Goal: Task Accomplishment & Management: Manage account settings

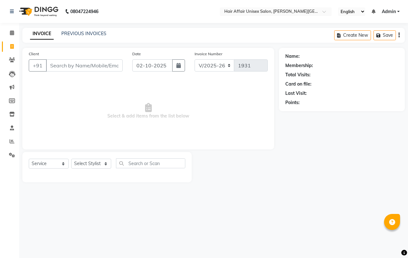
select select "6225"
select select "service"
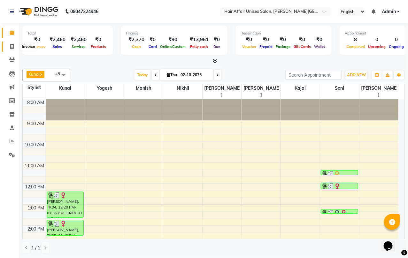
click at [10, 46] on icon at bounding box center [12, 46] width 4 height 5
select select "service"
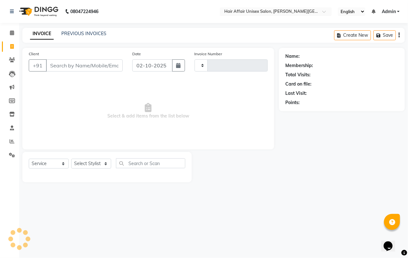
type input "1931"
select select "6225"
click at [55, 66] on input "Client" at bounding box center [84, 65] width 77 height 12
click at [105, 164] on select "Select Stylist Anand harpal kajal Kunal Manish Nikhil soni Vihan yogesh" at bounding box center [91, 164] width 40 height 10
select select "45995"
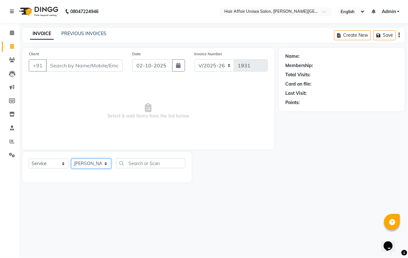
click at [71, 159] on select "Select Stylist Anand harpal kajal Kunal Manish Nikhil soni Vihan yogesh" at bounding box center [91, 164] width 40 height 10
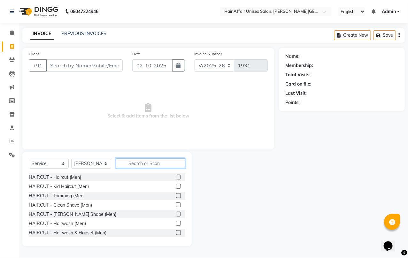
click at [131, 163] on input "text" at bounding box center [150, 164] width 69 height 10
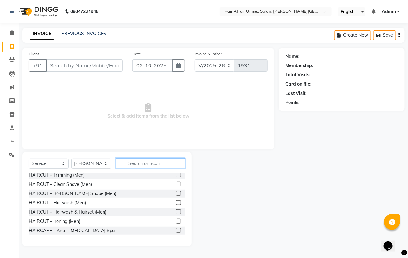
scroll to position [40, 0]
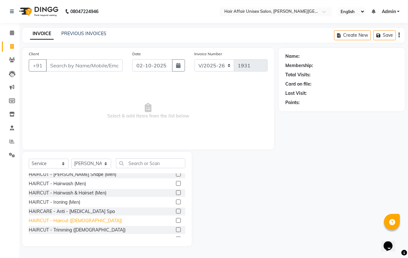
click at [69, 220] on div "HAIRCUT - Haircut (female)" at bounding box center [75, 221] width 93 height 7
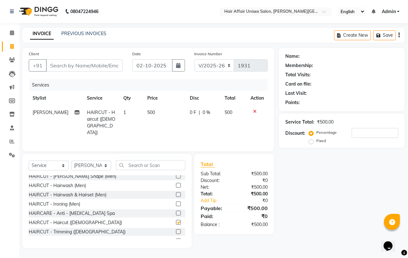
checkbox input "false"
click at [128, 163] on input "text" at bounding box center [150, 166] width 69 height 10
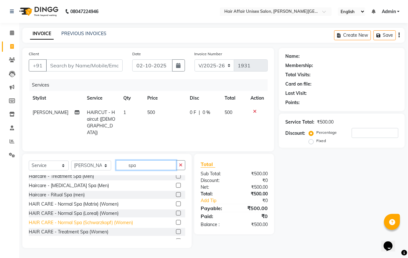
type input "spa"
click at [80, 221] on div "HAIR CARE - Normal Spa (Schwarzkopf) (Women)" at bounding box center [81, 223] width 104 height 7
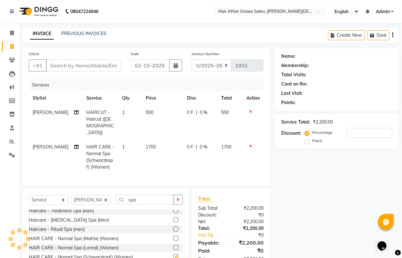
checkbox input "false"
click at [106, 199] on select "Select Stylist Anand harpal kajal Kunal Manish Nikhil soni Vihan yogesh" at bounding box center [91, 200] width 40 height 10
select select "60041"
click at [71, 195] on select "Select Stylist Anand harpal kajal Kunal Manish Nikhil soni Vihan yogesh" at bounding box center [91, 200] width 40 height 10
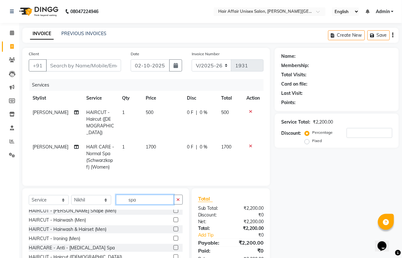
click at [138, 198] on input "spa" at bounding box center [145, 200] width 58 height 10
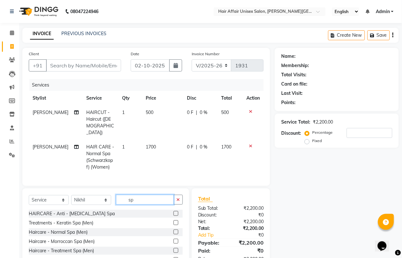
type input "s"
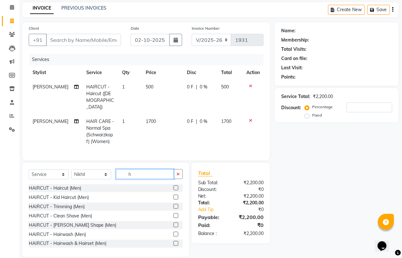
scroll to position [33, 0]
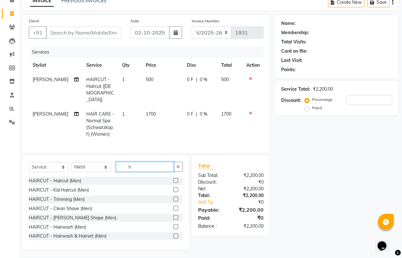
click at [131, 165] on input "h" at bounding box center [145, 167] width 58 height 10
type input "h"
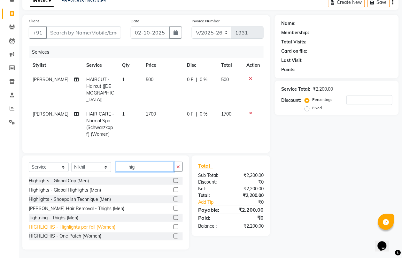
type input "hig"
click at [89, 226] on div "HIGHLIGHIS - Highlights per foil (Women)" at bounding box center [72, 227] width 87 height 7
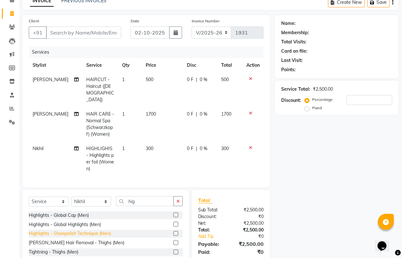
checkbox input "false"
drag, startPoint x: 121, startPoint y: 137, endPoint x: 122, endPoint y: 143, distance: 6.4
click at [122, 143] on td "1" at bounding box center [130, 159] width 24 height 35
select select "60041"
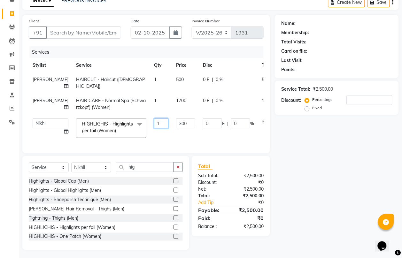
click at [154, 123] on input "1" at bounding box center [161, 124] width 14 height 10
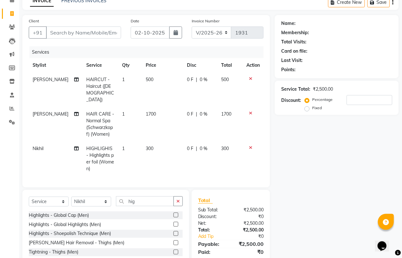
click at [118, 142] on td "1" at bounding box center [130, 159] width 24 height 35
select select "60041"
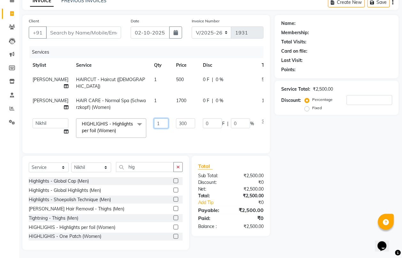
click at [154, 123] on input "1" at bounding box center [161, 124] width 14 height 10
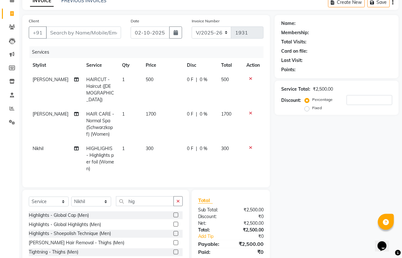
click at [74, 244] on div "Highlights - Global Cap (Men) Highlights - Global Highlights (Men) Highlights -…" at bounding box center [106, 244] width 154 height 64
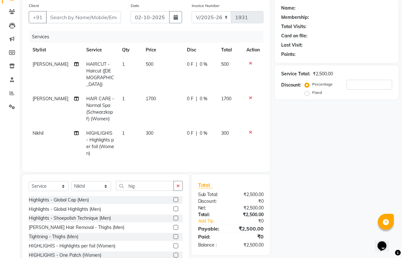
scroll to position [61, 0]
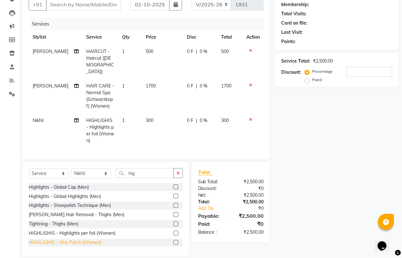
click at [87, 240] on div "HIGHLIGHIS - One Patch (Women)" at bounding box center [65, 243] width 73 height 7
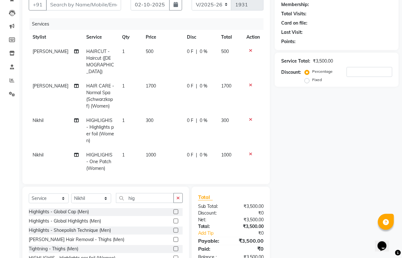
checkbox input "false"
click at [250, 152] on icon at bounding box center [251, 154] width 4 height 4
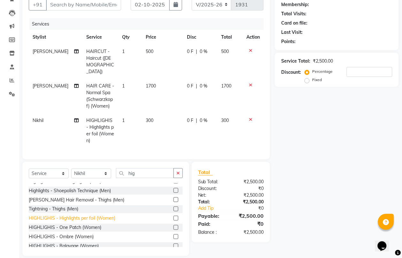
scroll to position [29, 0]
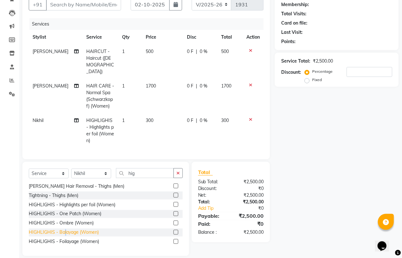
click at [65, 230] on div "HIGHLIGHIS - Balayage (Women)" at bounding box center [64, 233] width 70 height 7
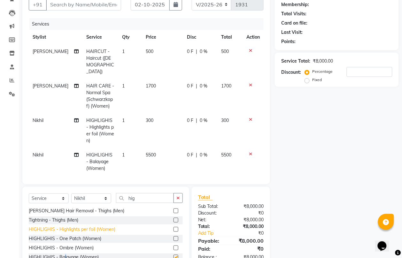
checkbox input "false"
drag, startPoint x: 250, startPoint y: 140, endPoint x: 245, endPoint y: 150, distance: 11.7
click at [250, 152] on icon at bounding box center [251, 154] width 4 height 4
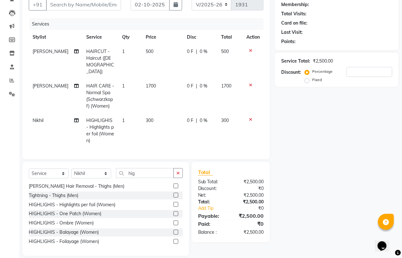
click at [119, 114] on td "1" at bounding box center [130, 131] width 24 height 35
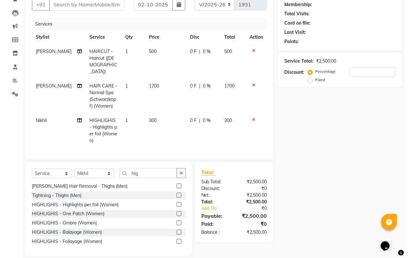
scroll to position [40, 0]
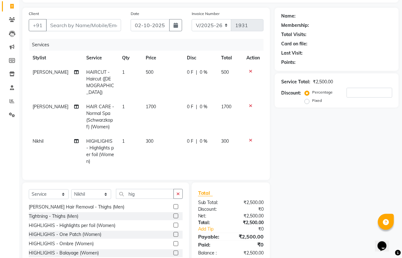
select select "60041"
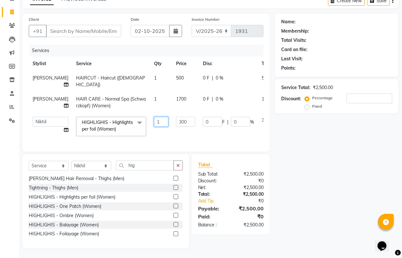
click at [154, 117] on input "1" at bounding box center [161, 122] width 14 height 10
type input "15"
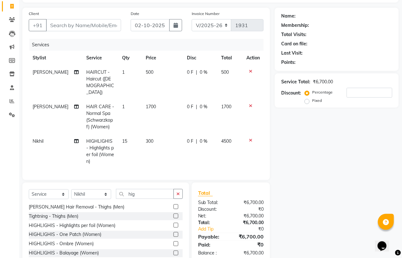
click at [157, 134] on td "300" at bounding box center [162, 151] width 41 height 35
select select "60041"
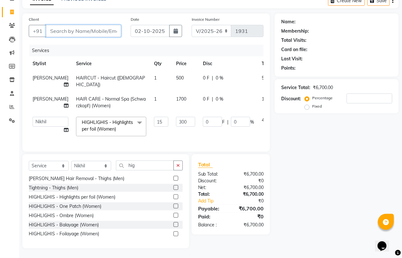
click at [52, 25] on input "Client" at bounding box center [83, 31] width 75 height 12
type input "7"
type input "0"
type input "7796378285"
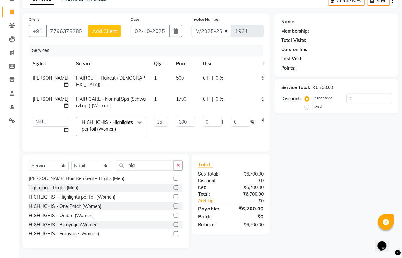
click at [95, 28] on span "Add Client" at bounding box center [104, 31] width 25 height 6
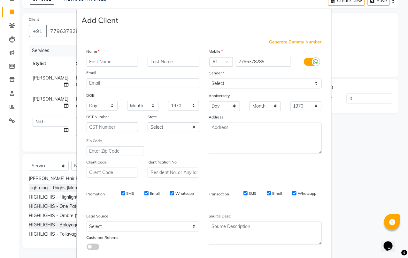
click at [88, 61] on input "text" at bounding box center [113, 62] width 52 height 10
type input "johana"
click at [160, 63] on input "text" at bounding box center [174, 62] width 52 height 10
type input "zoha"
click at [88, 62] on input "johana" at bounding box center [113, 62] width 52 height 10
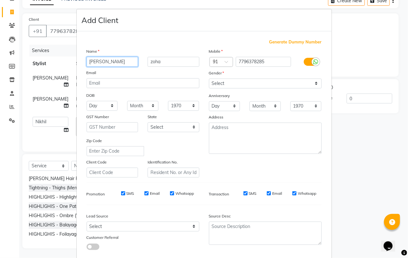
click at [88, 61] on input "johana" at bounding box center [113, 62] width 52 height 10
type input "zohana"
click at [160, 62] on input "zoha" at bounding box center [174, 62] width 52 height 10
type input "z"
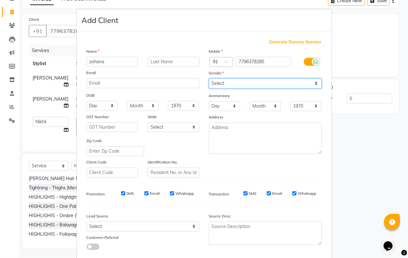
drag, startPoint x: 217, startPoint y: 84, endPoint x: 218, endPoint y: 88, distance: 4.4
click at [218, 87] on select "Select Male Female Other Prefer Not To Say" at bounding box center [265, 84] width 113 height 10
select select "female"
click at [209, 79] on select "Select Male Female Other Prefer Not To Say" at bounding box center [265, 84] width 113 height 10
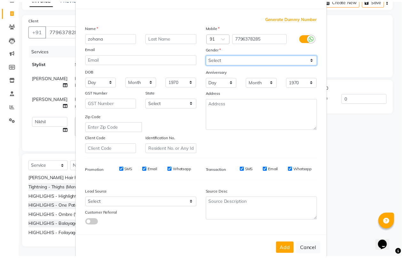
scroll to position [34, 0]
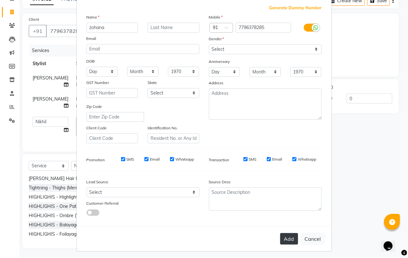
click at [289, 239] on button "Add" at bounding box center [290, 239] width 18 height 12
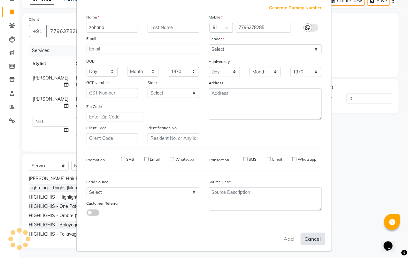
select select
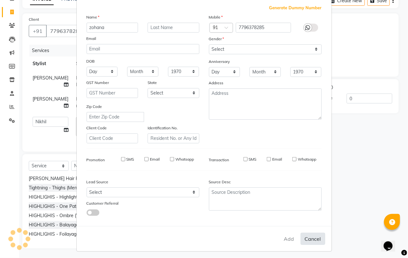
select select
checkbox input "false"
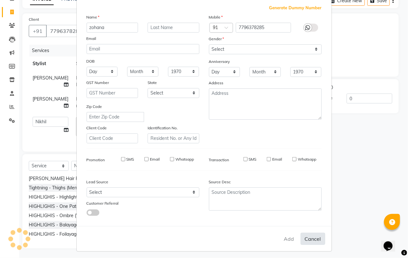
checkbox input "false"
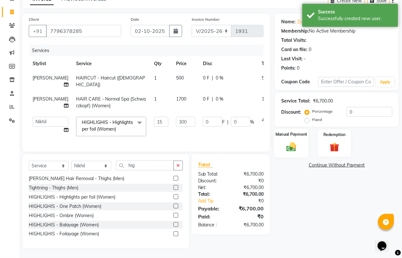
click at [294, 146] on img at bounding box center [292, 147] width 16 height 12
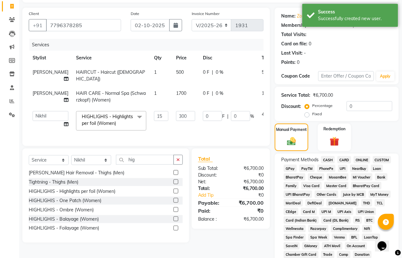
click at [329, 159] on span "CASH" at bounding box center [328, 159] width 14 height 7
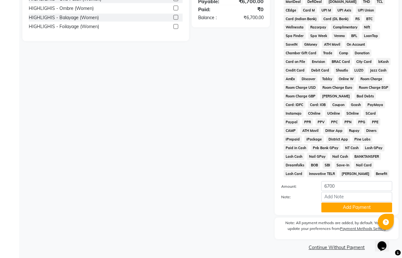
scroll to position [245, 0]
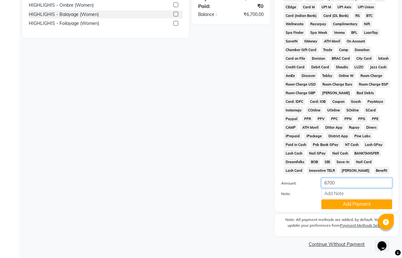
click at [341, 183] on input "6700" at bounding box center [357, 183] width 71 height 10
type input "6"
type input "4700"
click at [356, 202] on button "Add Payment" at bounding box center [357, 205] width 71 height 10
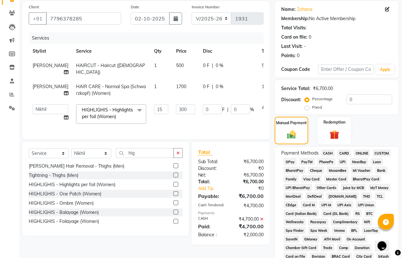
scroll to position [45, 0]
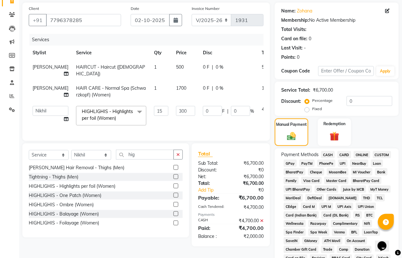
click at [325, 164] on span "PhonePe" at bounding box center [327, 163] width 18 height 7
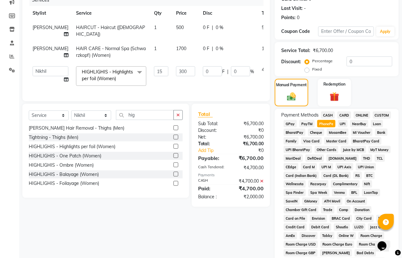
scroll to position [282, 0]
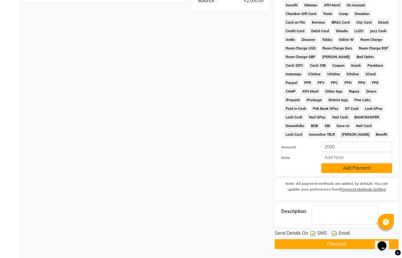
click at [345, 167] on button "Add Payment" at bounding box center [357, 168] width 71 height 10
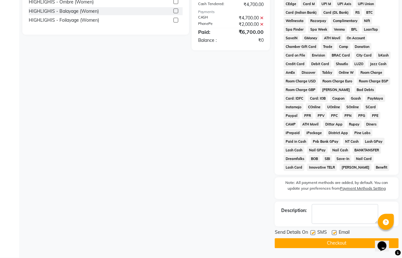
scroll to position [248, 0]
click at [350, 242] on button "Checkout" at bounding box center [337, 244] width 124 height 10
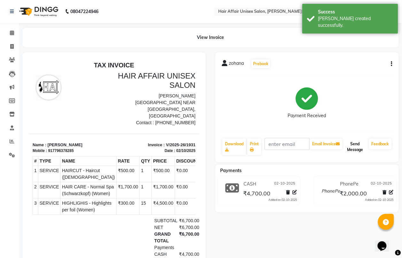
click at [358, 147] on button "Send Message" at bounding box center [355, 147] width 23 height 17
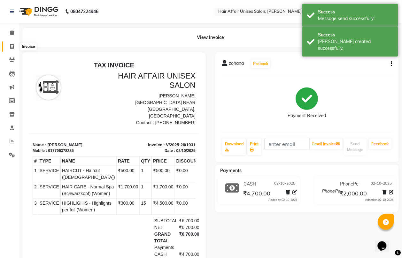
click at [12, 46] on icon at bounding box center [12, 46] width 4 height 5
select select "service"
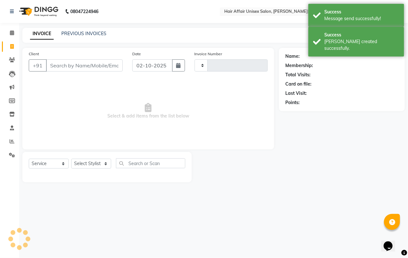
type input "1932"
select select "6225"
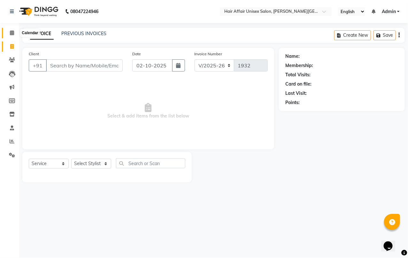
click at [12, 34] on icon at bounding box center [12, 32] width 4 height 5
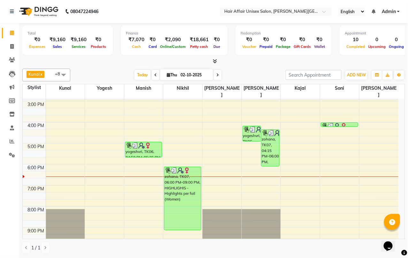
scroll to position [160, 0]
